Goal: Task Accomplishment & Management: Manage account settings

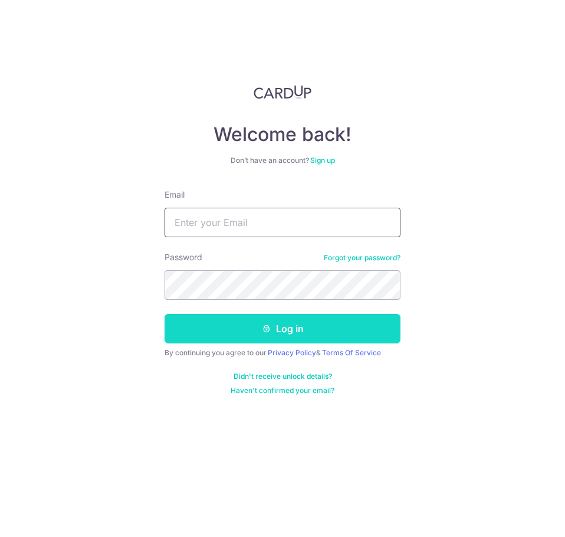
type input "[EMAIL_ADDRESS][DOMAIN_NAME]"
click at [267, 328] on icon "submit" at bounding box center [266, 328] width 9 height 9
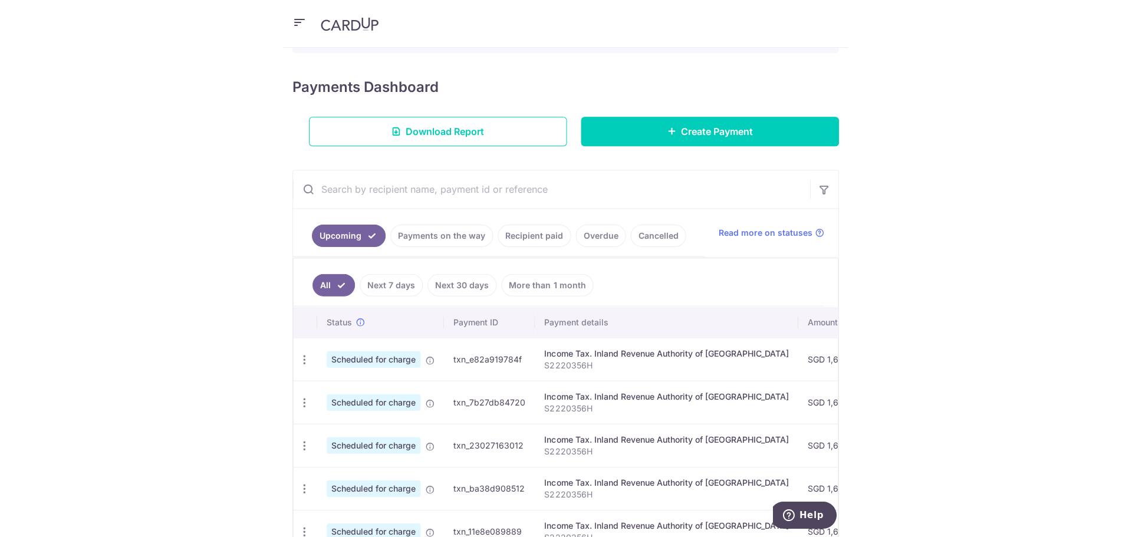
scroll to position [177, 0]
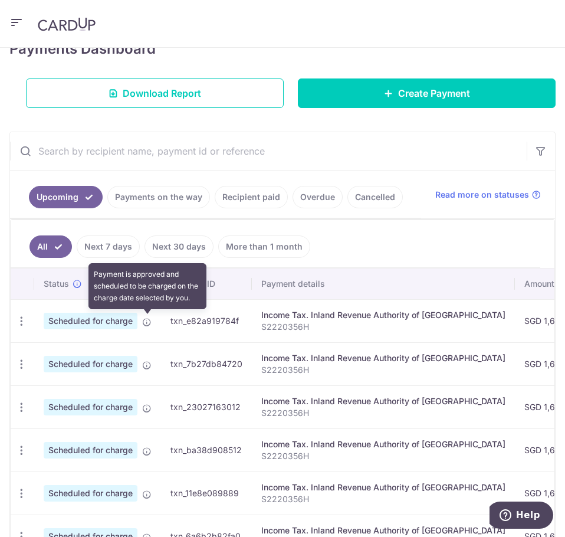
click at [150, 320] on icon at bounding box center [146, 321] width 9 height 9
click at [146, 322] on icon at bounding box center [146, 321] width 9 height 9
